Goal: Information Seeking & Learning: Learn about a topic

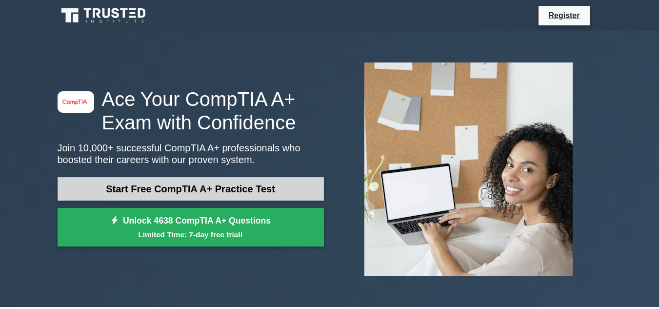
click at [228, 194] on link "Start Free CompTIA A+ Practice Test" at bounding box center [191, 188] width 266 height 23
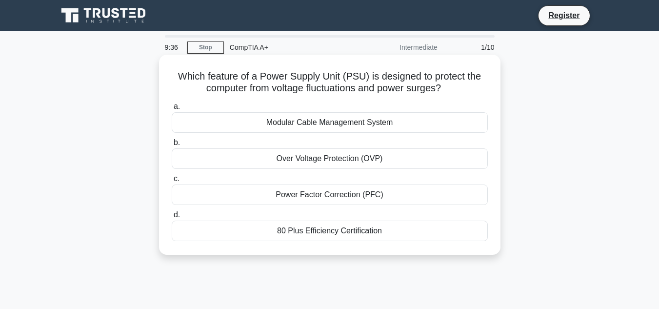
click at [316, 156] on div "Over Voltage Protection (OVP)" at bounding box center [330, 158] width 316 height 20
click at [172, 146] on input "b. Over Voltage Protection (OVP)" at bounding box center [172, 143] width 0 height 6
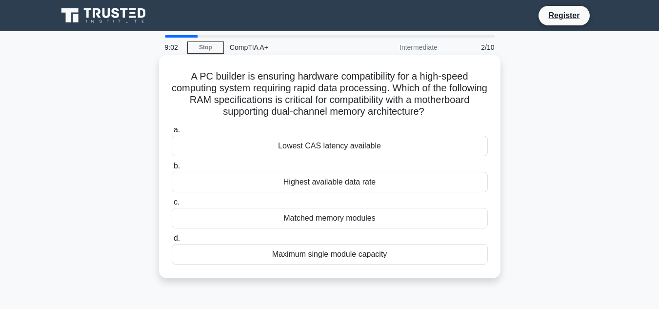
click at [341, 182] on div "Highest available data rate" at bounding box center [330, 182] width 316 height 20
click at [172, 169] on input "b. Highest available data rate" at bounding box center [172, 166] width 0 height 6
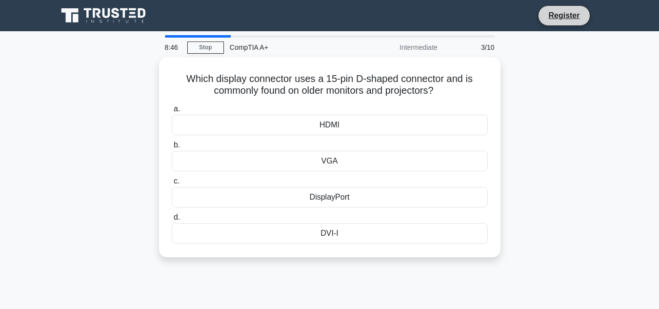
click at [563, 8] on li "Register" at bounding box center [564, 15] width 52 height 20
